Goal: Communication & Community: Answer question/provide support

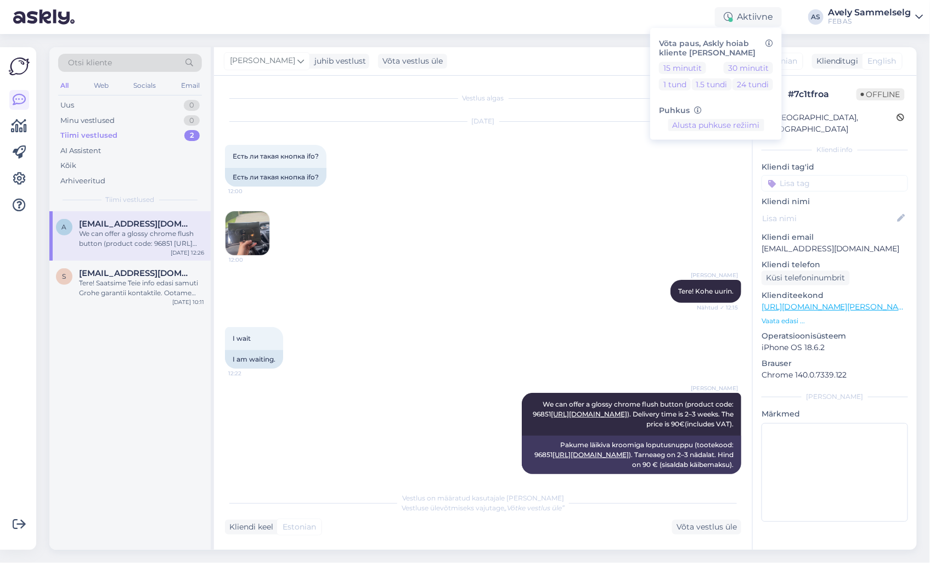
click at [625, 29] on div "Aktiivne Võta paus, Askly hoiab kliente [PERSON_NAME] 15 minutit 30 minutit 1 t…" at bounding box center [465, 17] width 930 height 34
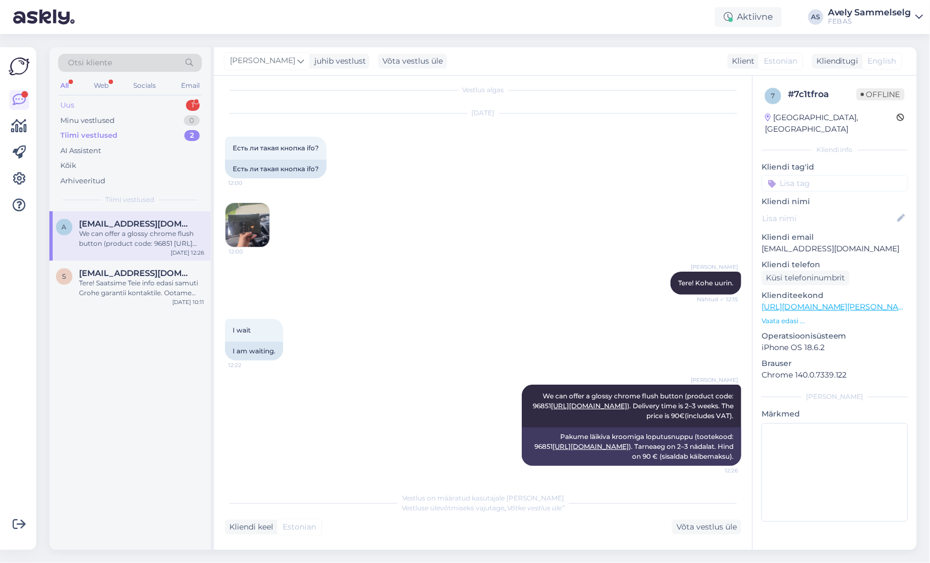
click at [105, 100] on div "Uus 1" at bounding box center [130, 105] width 144 height 15
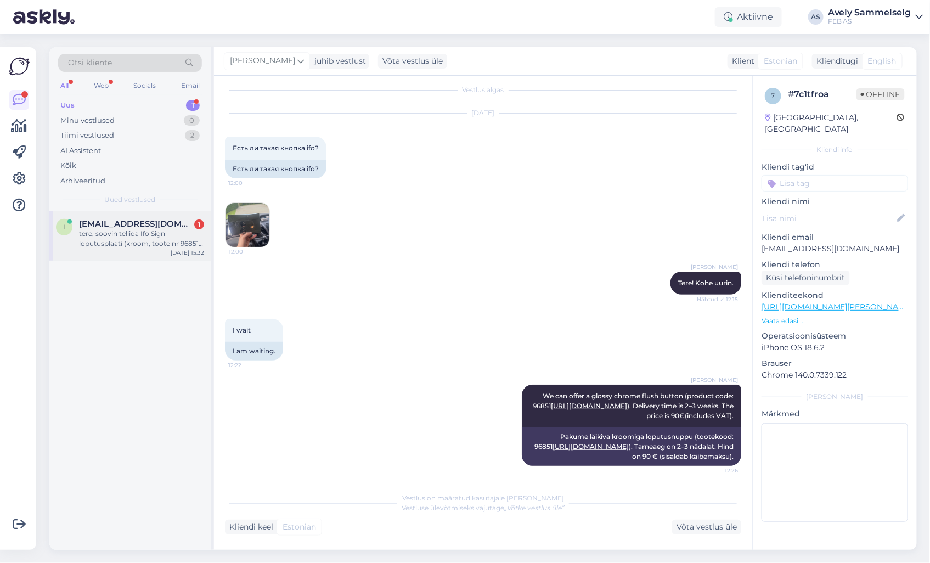
click at [141, 235] on div "tere, soovin tellida Ifo Sign loputusplaati (kroom, toote nr 96851) [URL][DOMAI…" at bounding box center [141, 239] width 125 height 20
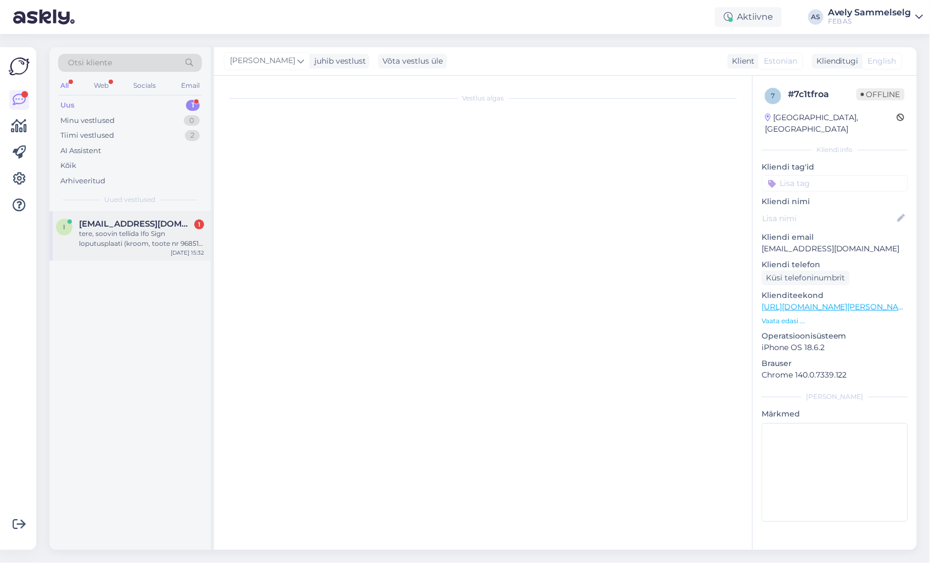
scroll to position [0, 0]
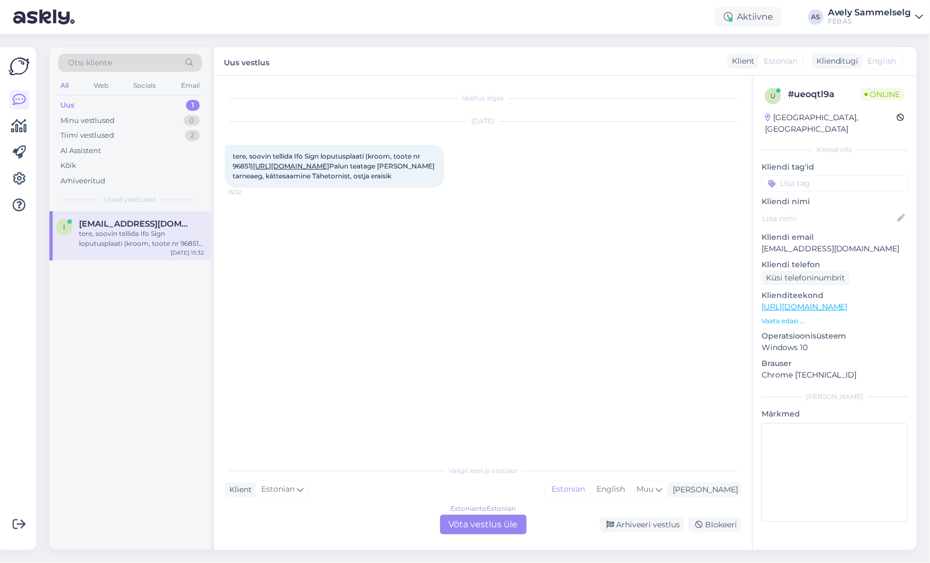
click at [329, 163] on link "[URL][DOMAIN_NAME]" at bounding box center [291, 166] width 76 height 8
click at [110, 134] on div "Tiimi vestlused" at bounding box center [87, 135] width 54 height 11
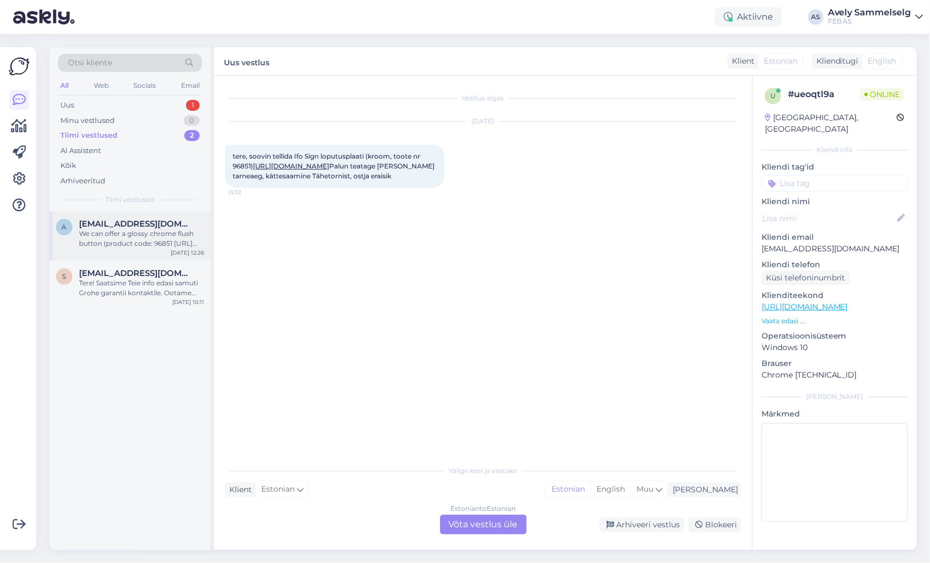
click at [127, 244] on div "We can offer a glossy chrome flush button (product code: 96851 [URL][DOMAIN_NAM…" at bounding box center [141, 239] width 125 height 20
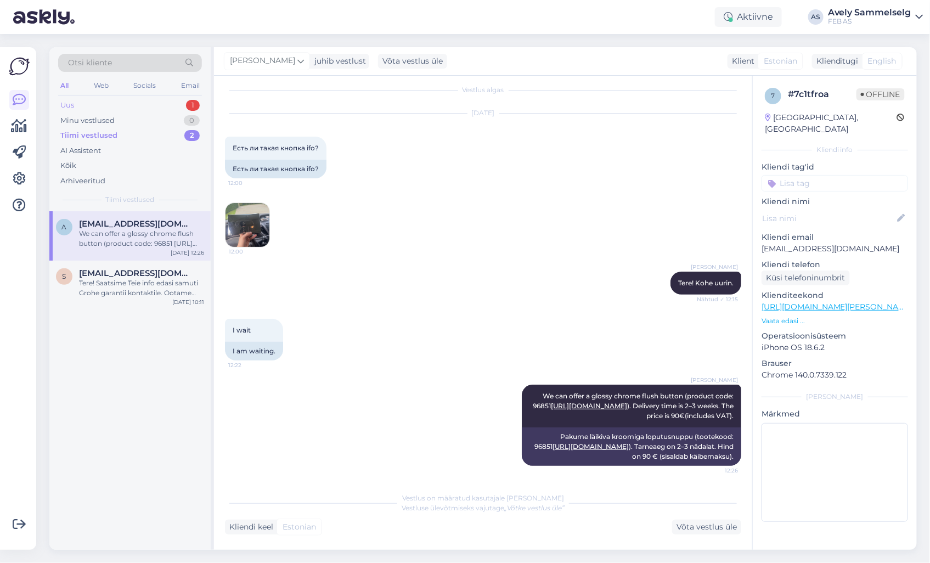
click at [134, 103] on div "Uus 1" at bounding box center [130, 105] width 144 height 15
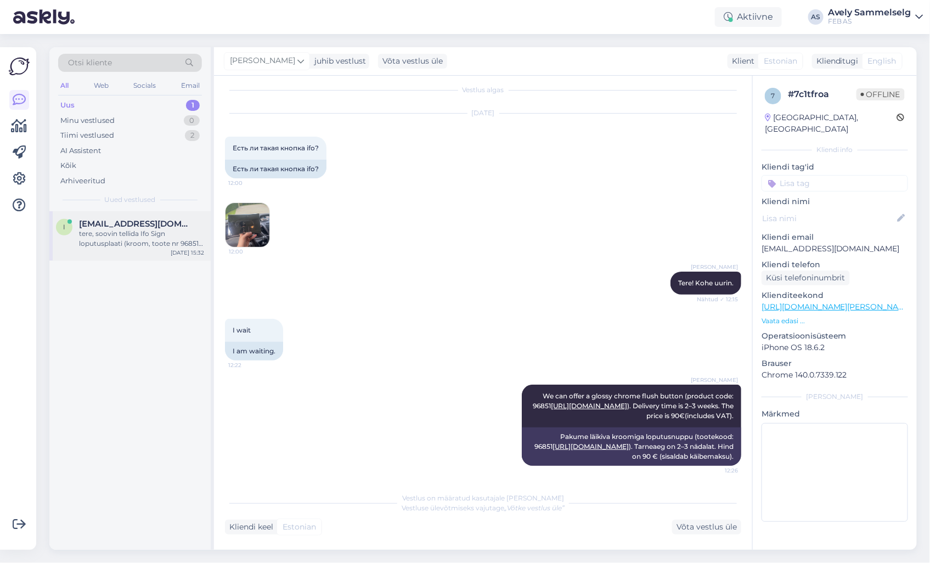
click at [127, 226] on span "[EMAIL_ADDRESS][DOMAIN_NAME]" at bounding box center [136, 224] width 114 height 10
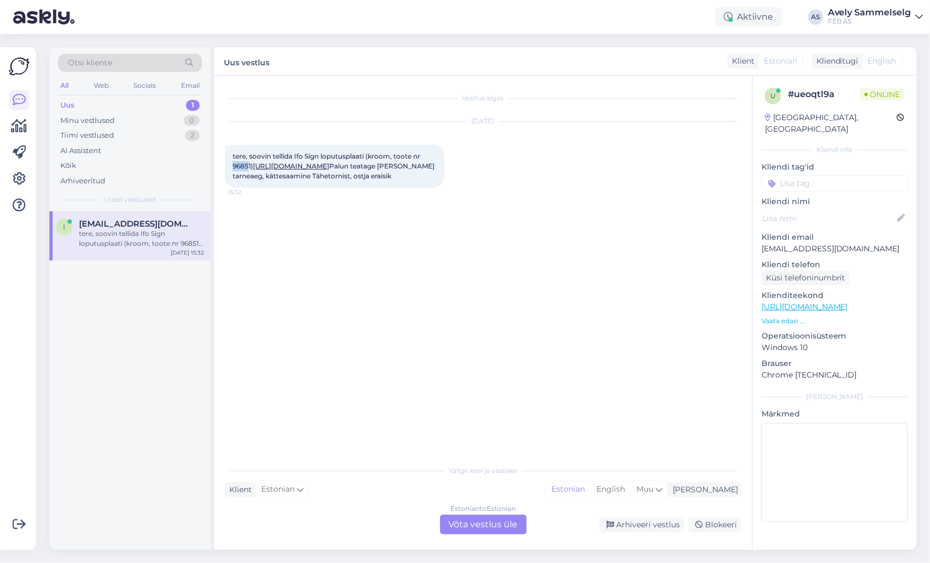
drag, startPoint x: 250, startPoint y: 165, endPoint x: 217, endPoint y: 166, distance: 32.4
click at [217, 166] on div "Vestlus algas [DATE] tere, soovin tellida Ifo Sign loputusplaati (kroom, toote …" at bounding box center [483, 313] width 538 height 474
copy span "9685"
drag, startPoint x: 478, startPoint y: 414, endPoint x: 490, endPoint y: 445, distance: 33.0
click at [478, 414] on div "Vestlus algas [DATE] tere, soovin tellida Ifo Sign loputusplaati (kroom, toote …" at bounding box center [488, 268] width 526 height 362
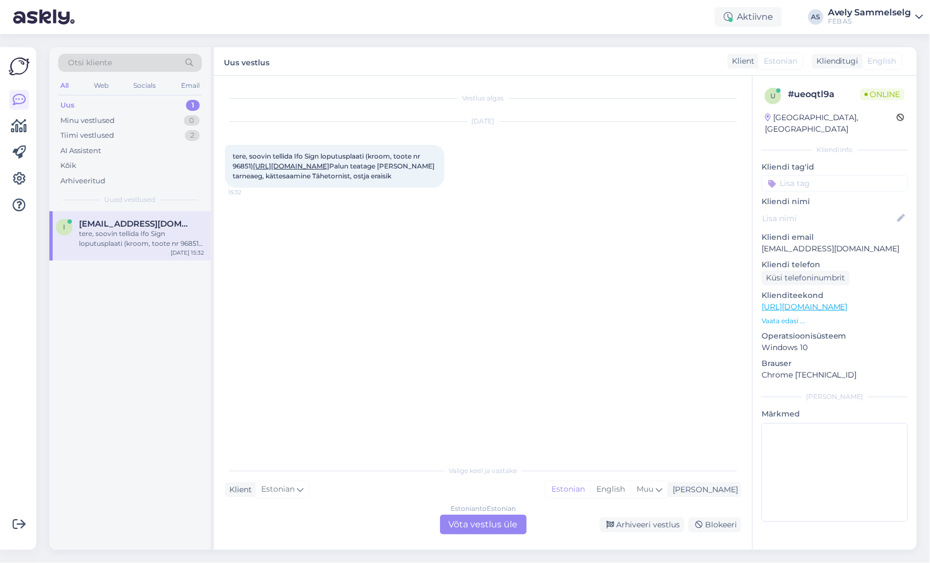
click at [477, 523] on div "Estonian to Estonian Võta vestlus üle" at bounding box center [483, 524] width 87 height 20
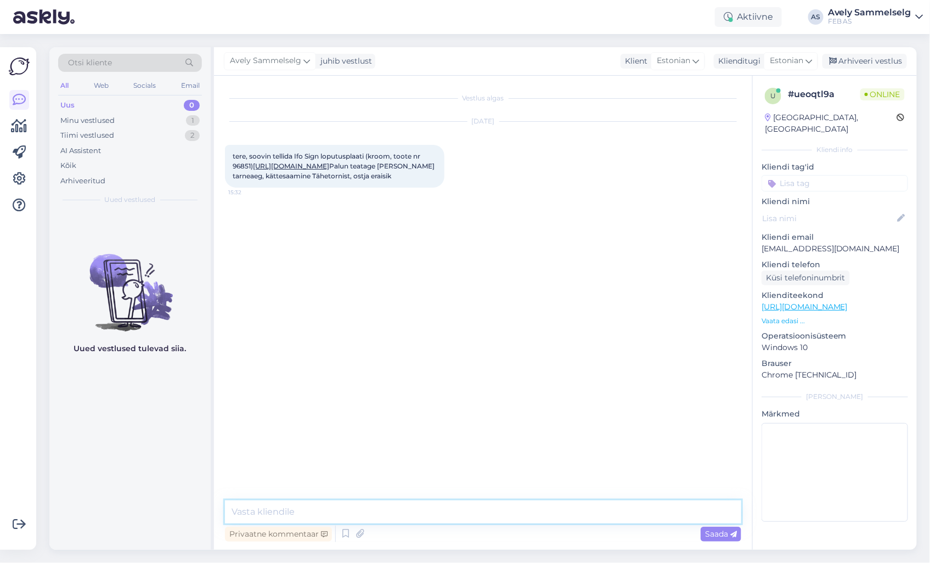
click at [467, 510] on textarea at bounding box center [483, 511] width 516 height 23
type textarea "Tere!"
paste textarea "96851"
type textarea "Loputusnupu 96851 hind oleks 90€ ja tarneaeg umbes"
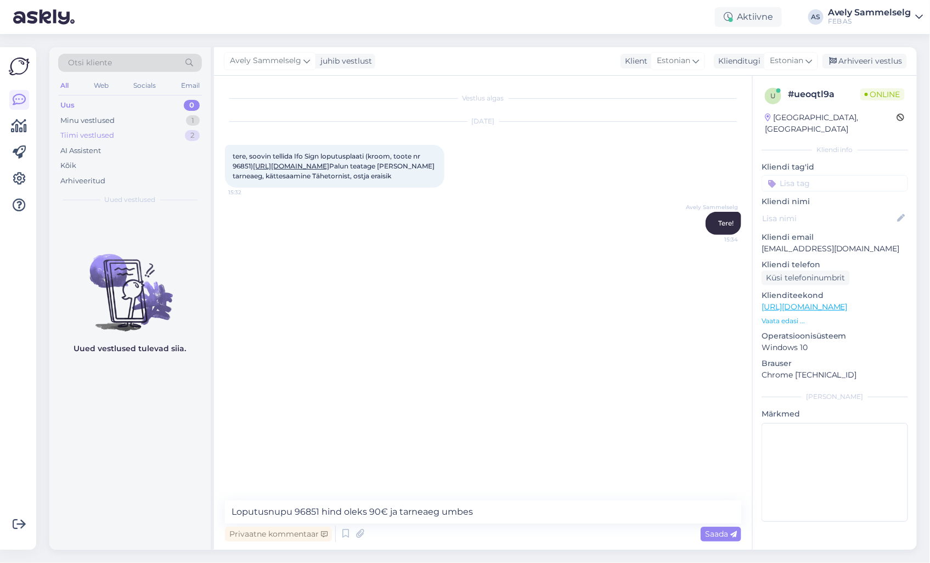
click at [147, 136] on div "Tiimi vestlused 2" at bounding box center [130, 135] width 144 height 15
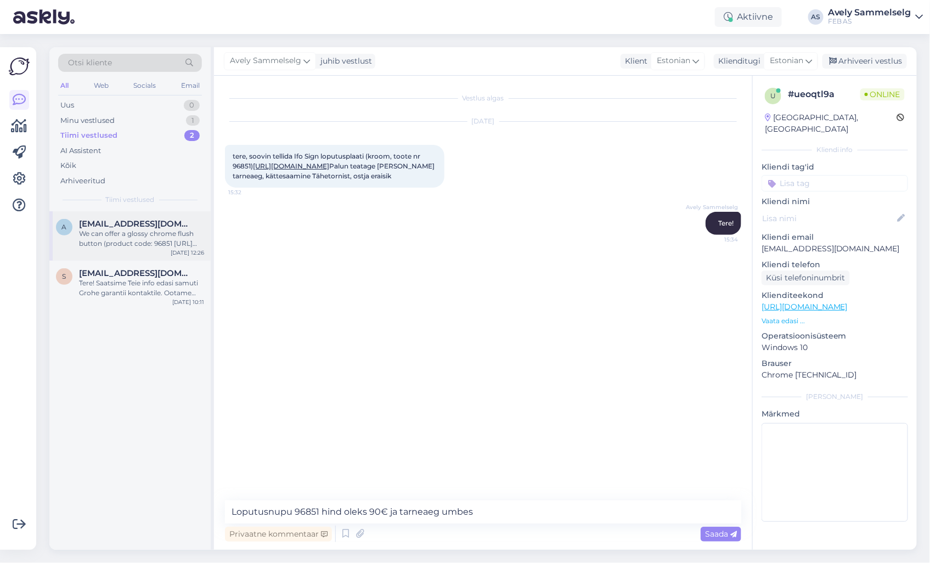
click at [103, 238] on div "We can offer a glossy chrome flush button (product code: 96851 [URL][DOMAIN_NAM…" at bounding box center [141, 239] width 125 height 20
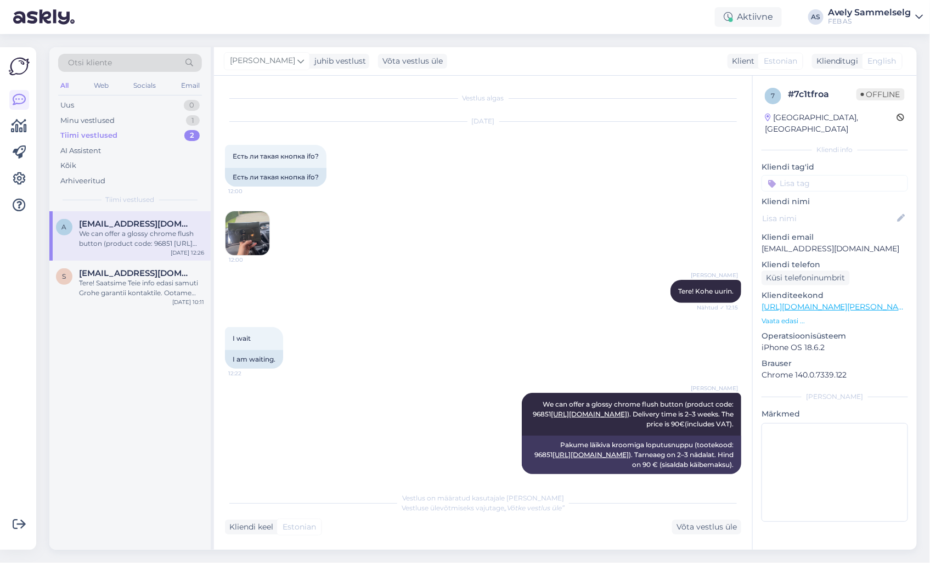
scroll to position [8, 0]
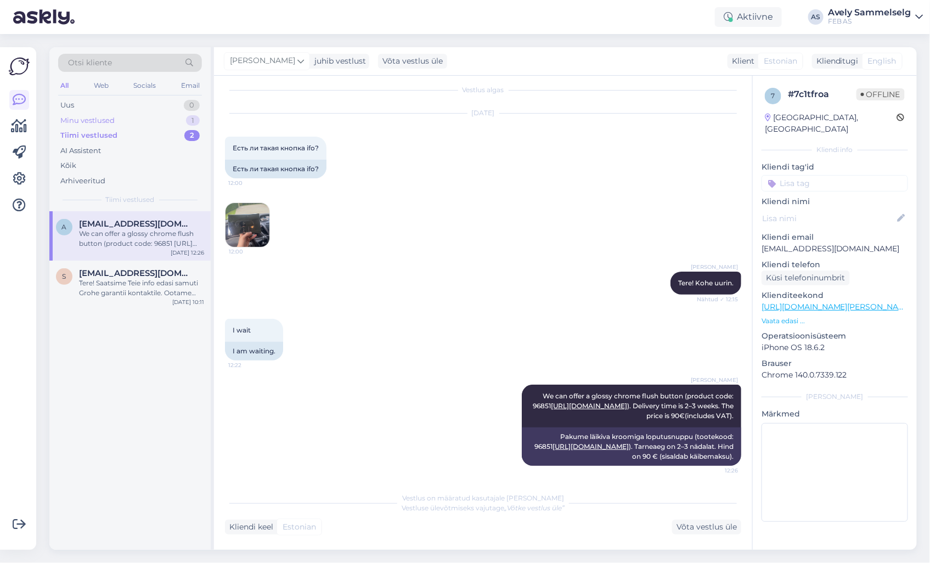
click at [124, 121] on div "Minu vestlused 1" at bounding box center [130, 120] width 144 height 15
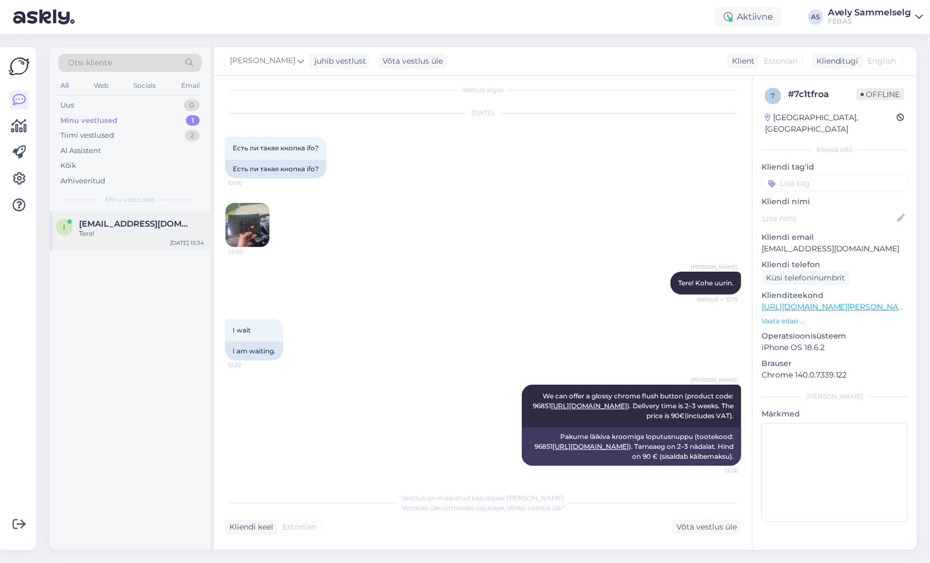
click at [132, 229] on div "Tere!" at bounding box center [141, 234] width 125 height 10
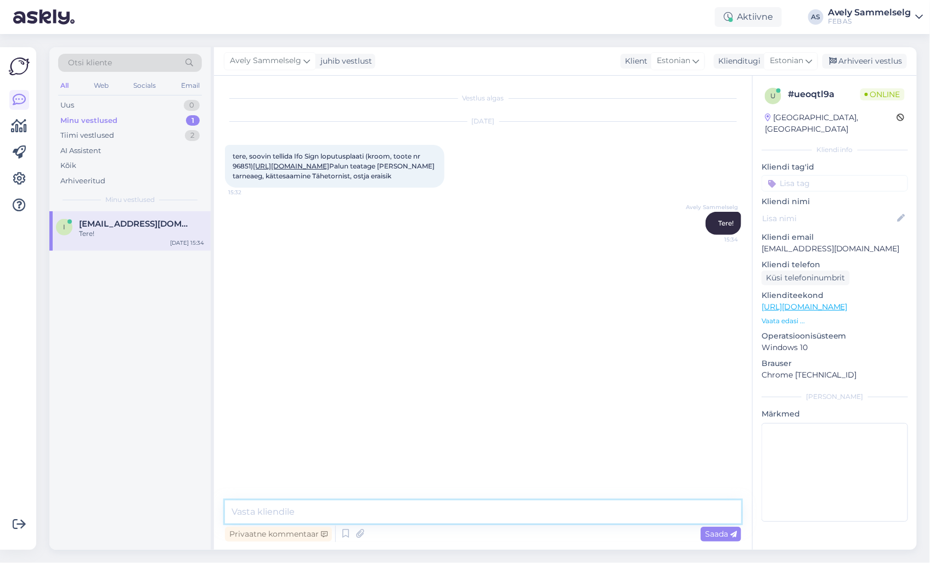
click at [376, 510] on textarea at bounding box center [483, 511] width 516 height 23
type textarea "T"
paste textarea "96851"
type textarea "Toote 96851 hind oleks 90@ ja tarneaeg umbes 2-3 nädalat"
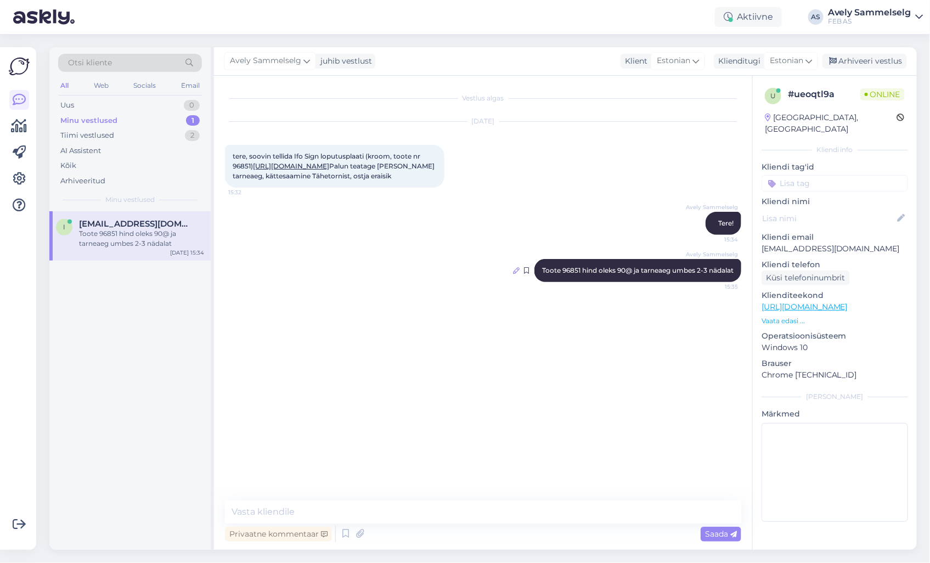
click at [513, 274] on icon at bounding box center [516, 270] width 7 height 7
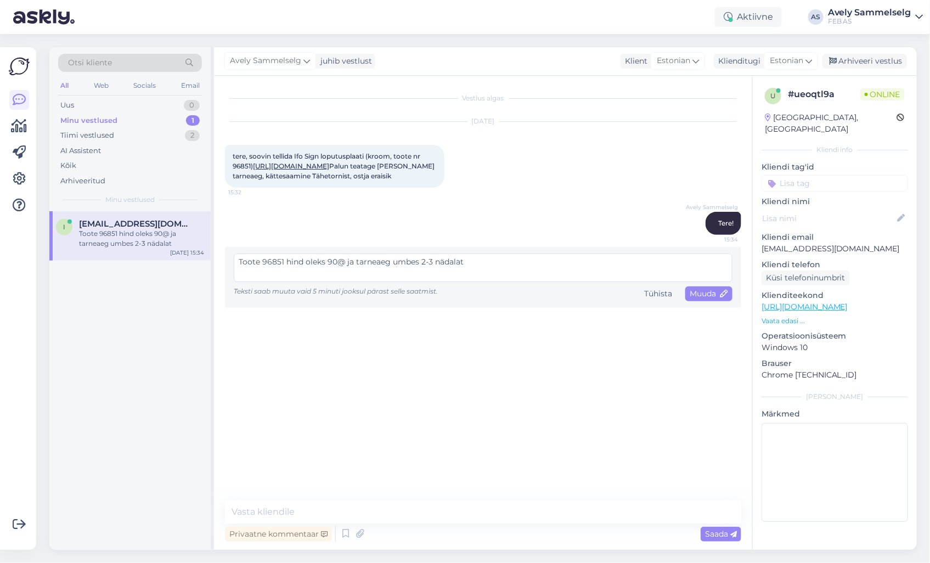
click at [343, 270] on textarea "Toote 96851 hind oleks 90@ ja tarneaeg umbes 2-3 nädalat" at bounding box center [483, 267] width 498 height 29
type textarea "Toote 96851 hind oleks 90€ ja tarneaeg umbes 2-3 nädalat"
click at [716, 298] on span "Muuda" at bounding box center [708, 293] width 38 height 10
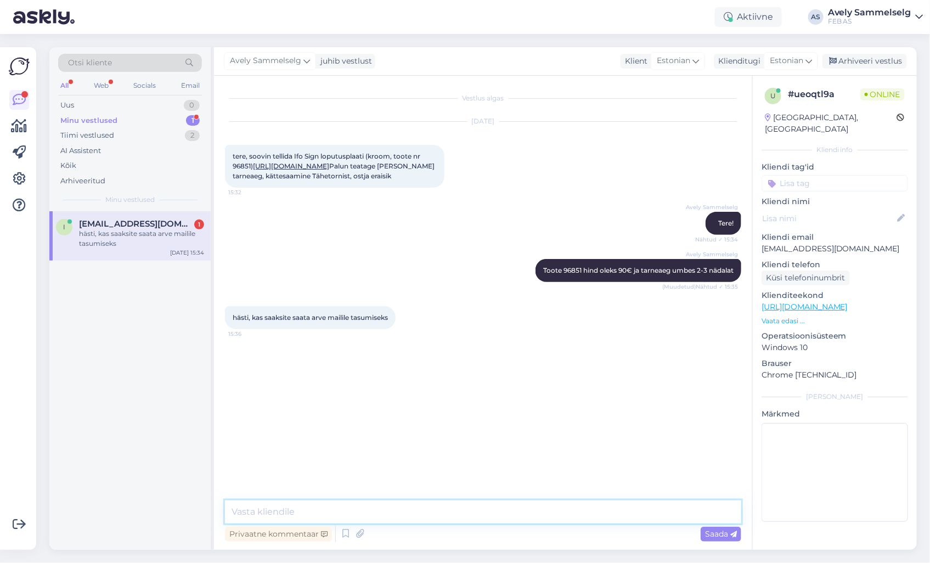
click at [502, 503] on textarea at bounding box center [483, 511] width 516 height 23
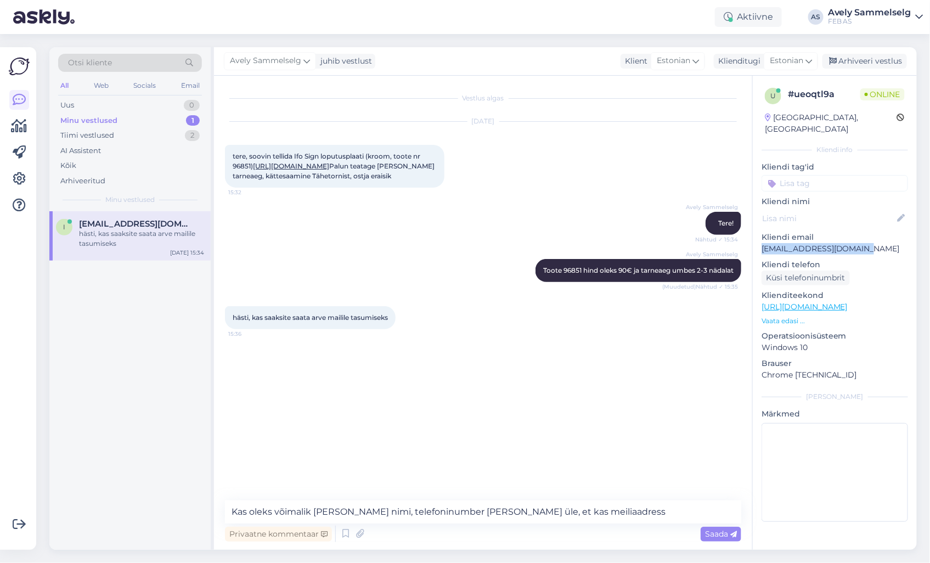
drag, startPoint x: 880, startPoint y: 238, endPoint x: 759, endPoint y: 243, distance: 120.8
click at [759, 243] on div "u # ueoqtl9a Online [GEOGRAPHIC_DATA], [GEOGRAPHIC_DATA] Kliendi info Kliendi t…" at bounding box center [834, 307] width 164 height 462
copy p "[EMAIL_ADDRESS][DOMAIN_NAME]"
click at [602, 507] on textarea "Kas oleks võimalik [PERSON_NAME] nimi, telefoninumber [PERSON_NAME] üle, et kas…" at bounding box center [483, 511] width 516 height 23
paste textarea "[EMAIL_ADDRESS][DOMAIN_NAME]"
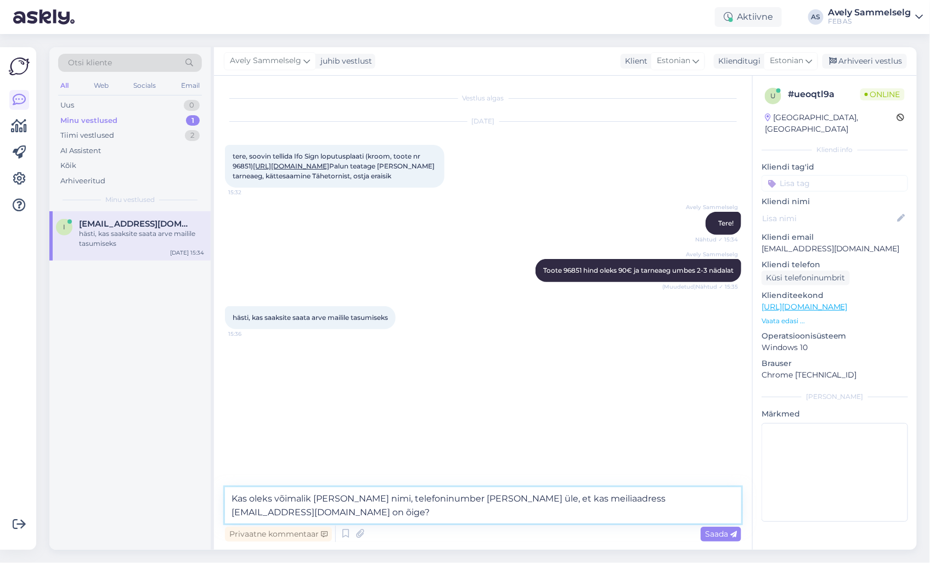
click at [466, 497] on textarea "Kas oleks võimalik [PERSON_NAME] nimi, telefoninumber [PERSON_NAME] üle, et kas…" at bounding box center [483, 505] width 516 height 36
click at [466, 497] on textarea "Kas oleks võimalik [PERSON_NAME] nimi, telefoninumber. küsin üle, et kas meilia…" at bounding box center [483, 505] width 516 height 36
click at [457, 500] on textarea "Kas oleks võimalik [PERSON_NAME] nimi, telefoninumber. Küsin üle, et kas meilia…" at bounding box center [483, 505] width 516 height 36
click at [228, 497] on textarea "Kas oleks võimalik [PERSON_NAME] nimi, telefoninumber. Küsin üle, et kas meilia…" at bounding box center [483, 505] width 516 height 36
click at [647, 498] on textarea "Edastan info edasi müügimehele, kes koostab Teile tellimuskinnituse. Kas oleks …" at bounding box center [483, 505] width 516 height 36
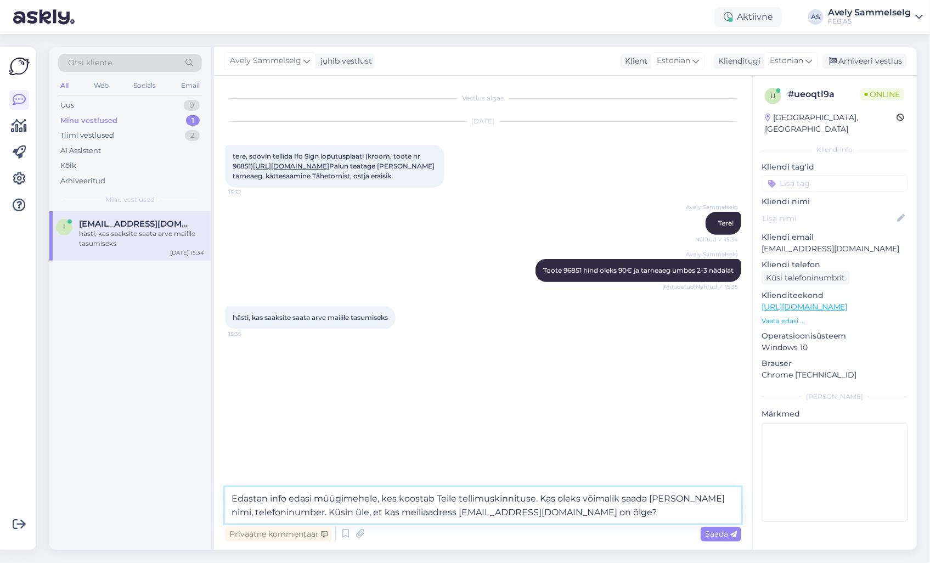
drag, startPoint x: 706, startPoint y: 499, endPoint x: 542, endPoint y: 498, distance: 164.0
click at [542, 498] on textarea "Edastan info edasi müügimehele, kes koostab Teile tellimuskinnituse. Kas oleks …" at bounding box center [483, 505] width 516 height 36
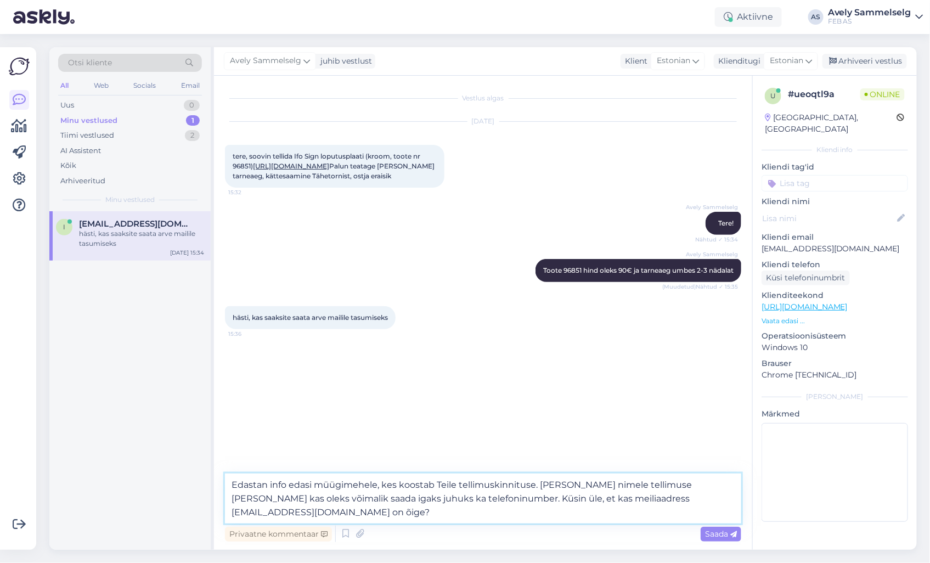
click at [440, 500] on textarea "Edastan info edasi müügimehele, kes koostab Teile tellimuskinnituse. [PERSON_NA…" at bounding box center [483, 498] width 516 height 50
click at [468, 497] on textarea "Edastan info edasi müügimehele, kes koostab Teile tellimuskinnituse. [PERSON_NA…" at bounding box center [483, 498] width 516 height 50
type textarea "Edastan info edasi müügimehele, kes koostab Teile tellimuskinnituse. [PERSON_NA…"
click at [363, 514] on textarea "Edastan info edasi müügimehele, kes koostab Teile tellimuskinnituse. [PERSON_NA…" at bounding box center [483, 498] width 516 height 50
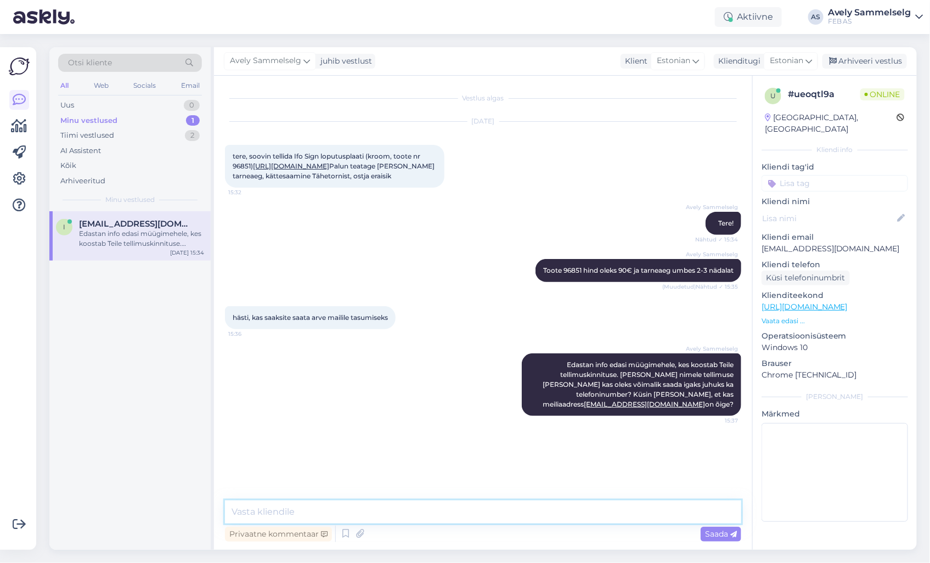
click at [561, 514] on textarea at bounding box center [483, 511] width 516 height 23
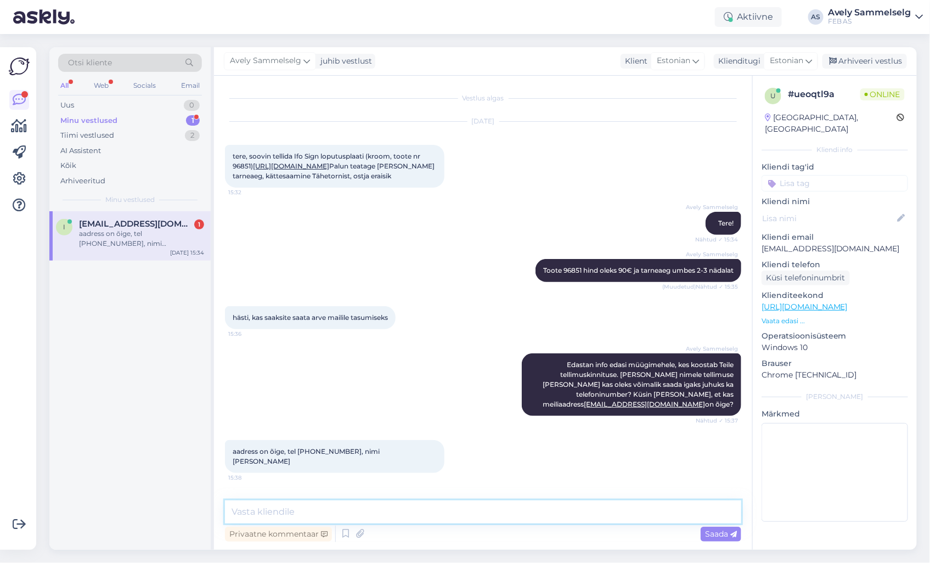
click at [378, 511] on textarea at bounding box center [483, 511] width 516 height 23
type textarea "Tänan!"
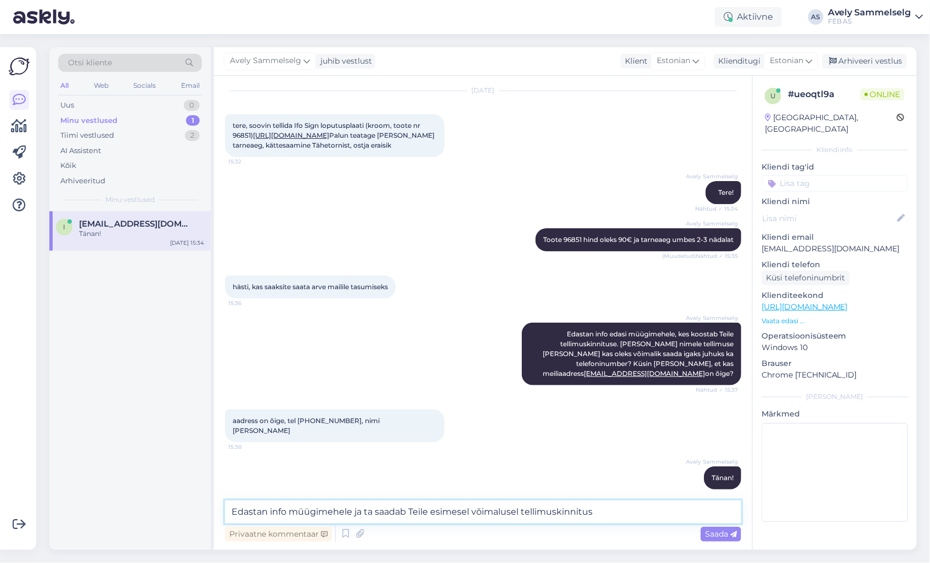
type textarea "Edastan info müügimehele ja ta saadab Teile esimesel võimalusel tellimuskinnitu…"
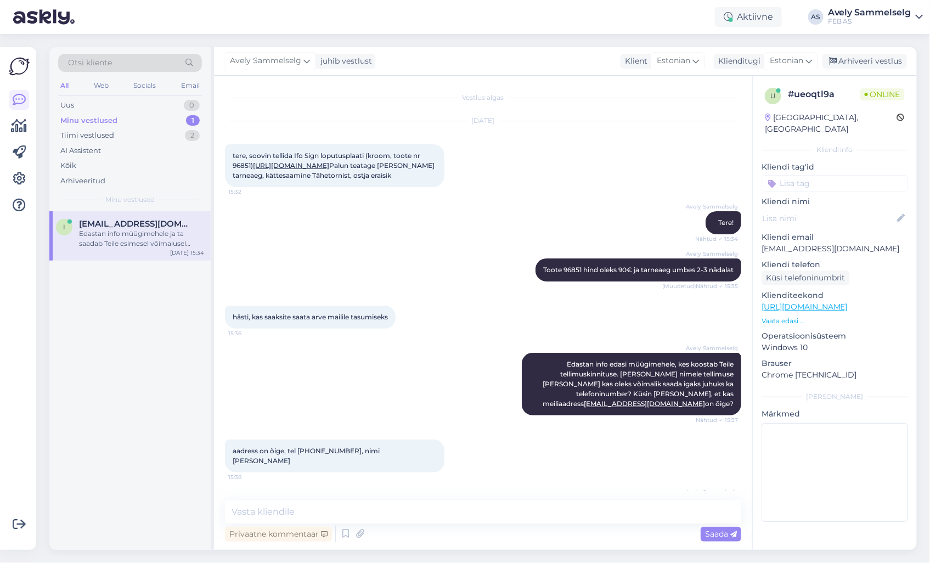
scroll to position [0, 0]
click at [329, 167] on link "[URL][DOMAIN_NAME]" at bounding box center [291, 166] width 76 height 8
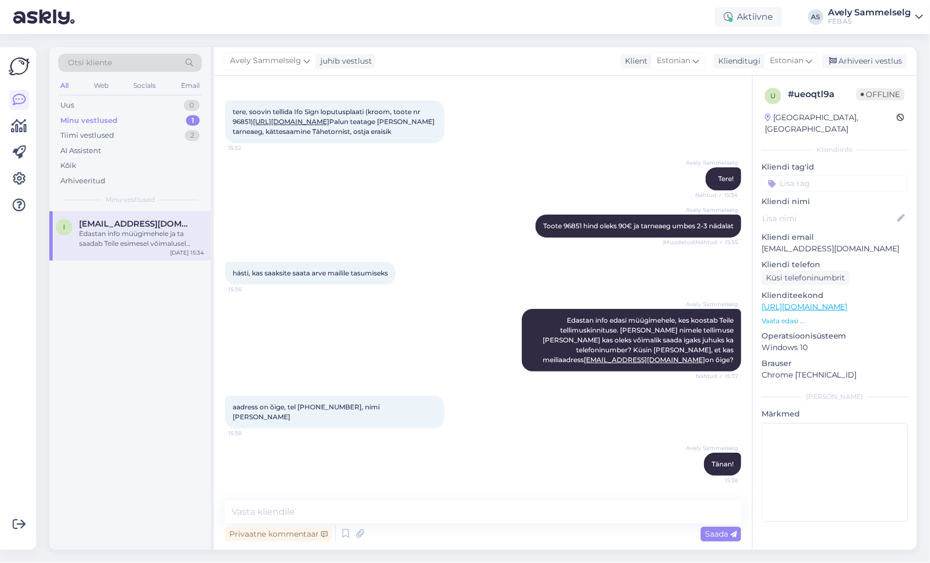
scroll to position [88, 0]
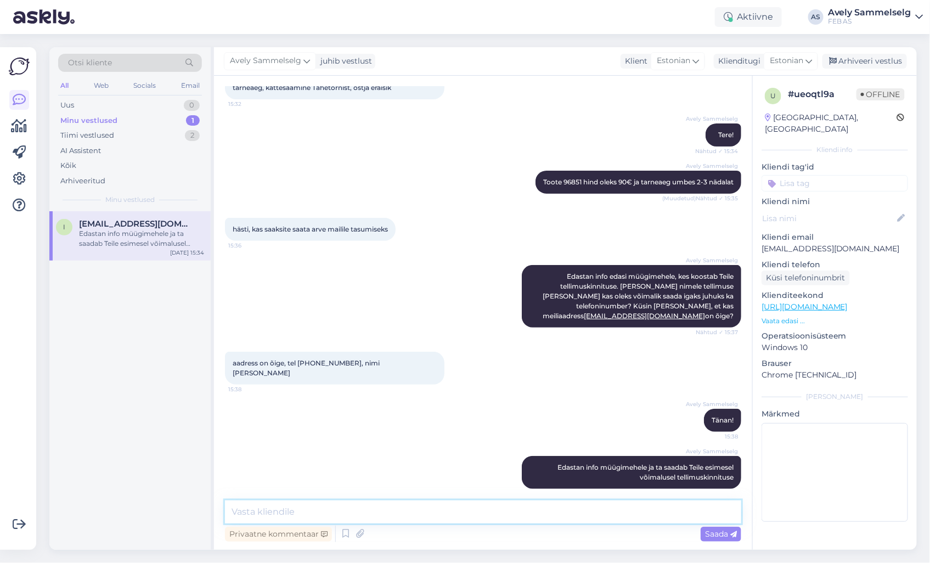
click at [519, 509] on textarea at bounding box center [483, 511] width 516 height 23
type textarea "Kui hetkel rohkem abiks ei saa olla, siis soovin Teile kena päeva jätku!"
click at [705, 535] on span "Saada" at bounding box center [721, 534] width 32 height 10
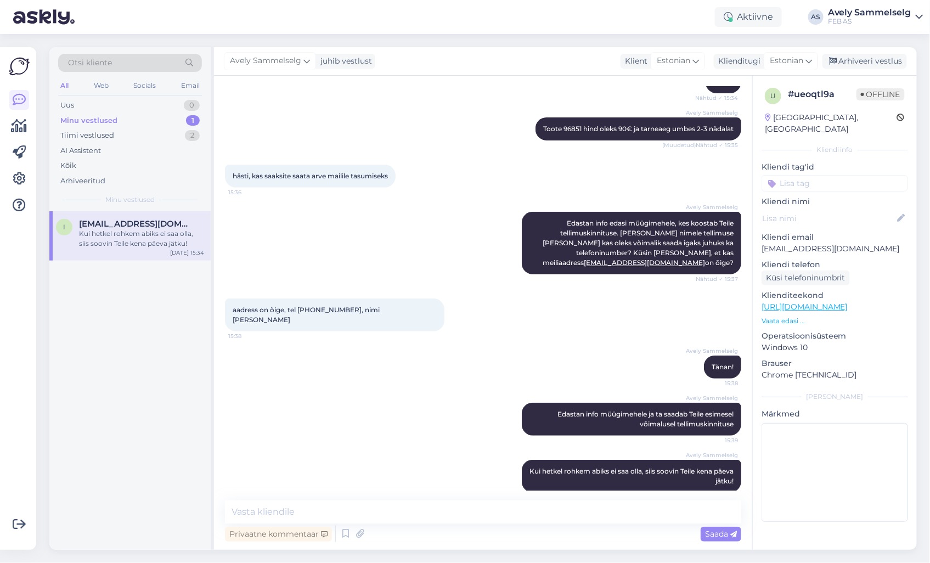
scroll to position [145, 0]
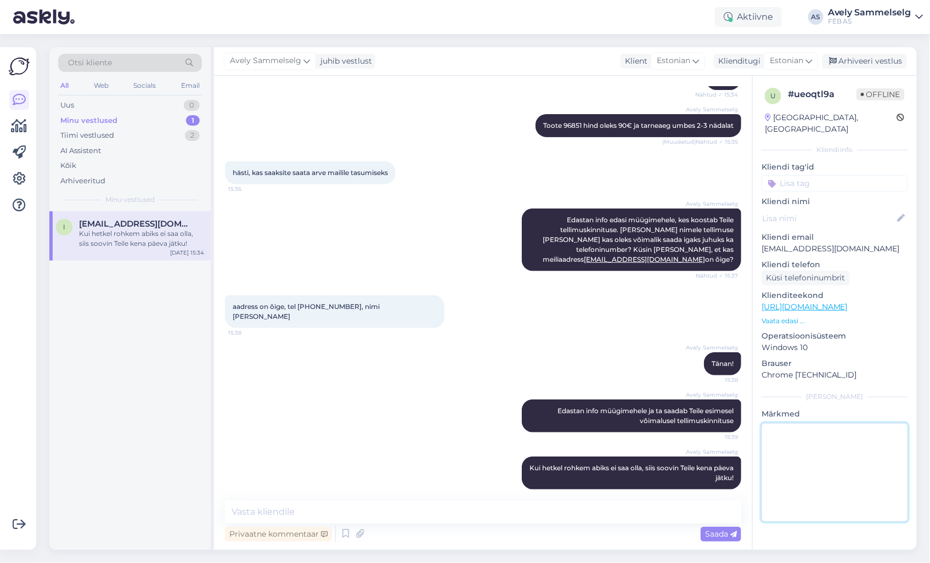
click at [812, 423] on textarea at bounding box center [834, 472] width 146 height 99
type textarea "[PERSON_NAME] info edasi saadetud"
click at [882, 75] on div "Avely Sammelselg juhib vestlust Klient Estonian Klienditugi Estonian Arhiveeri …" at bounding box center [565, 61] width 703 height 29
click at [882, 65] on div "Arhiveeri vestlus" at bounding box center [864, 61] width 84 height 15
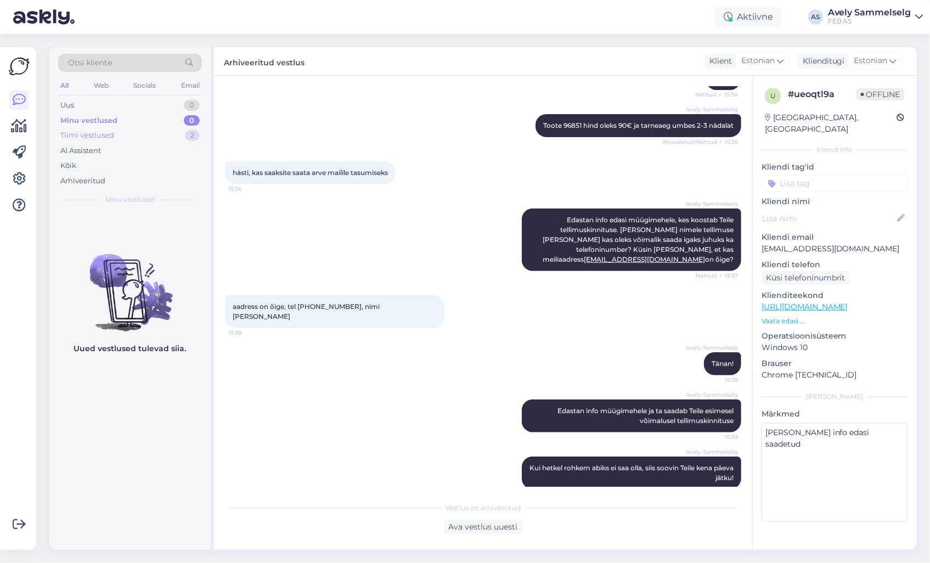
click at [122, 134] on div "Tiimi vestlused 2" at bounding box center [130, 135] width 144 height 15
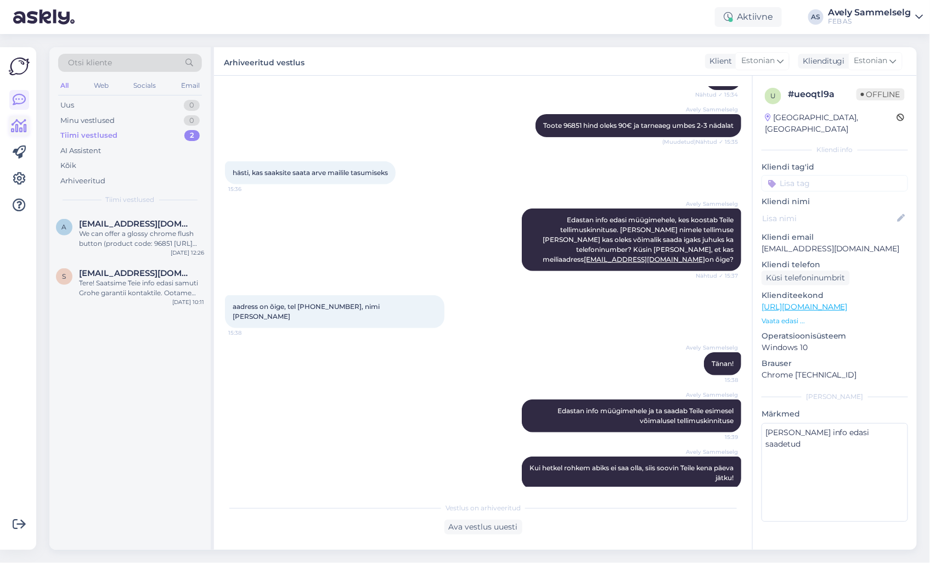
click at [18, 128] on icon at bounding box center [20, 126] width 16 height 13
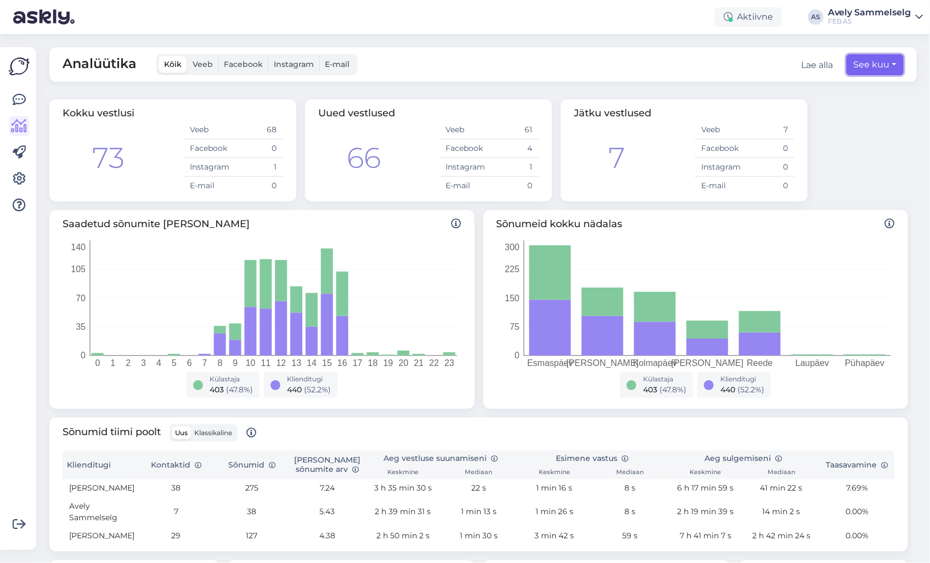
click at [862, 65] on button "See kuu" at bounding box center [874, 64] width 57 height 21
select select "8"
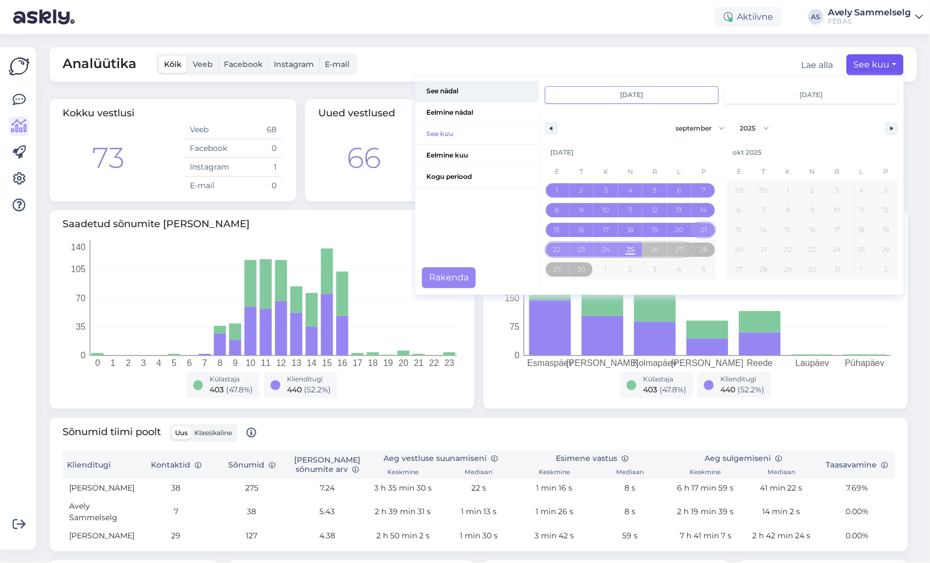
click at [448, 90] on span "See nädal" at bounding box center [476, 91] width 123 height 21
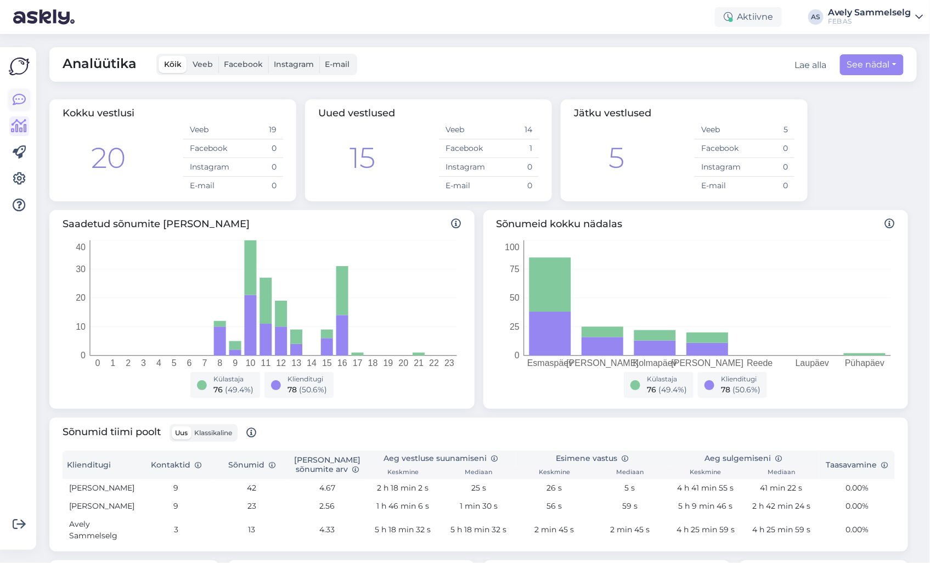
click at [14, 98] on icon at bounding box center [19, 99] width 13 height 13
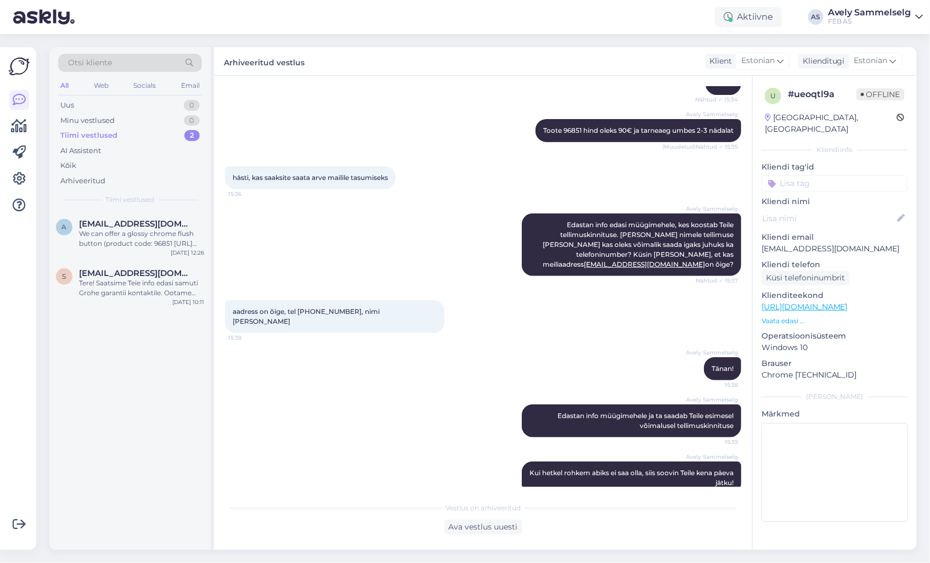
scroll to position [149, 0]
